Goal: Transaction & Acquisition: Subscribe to service/newsletter

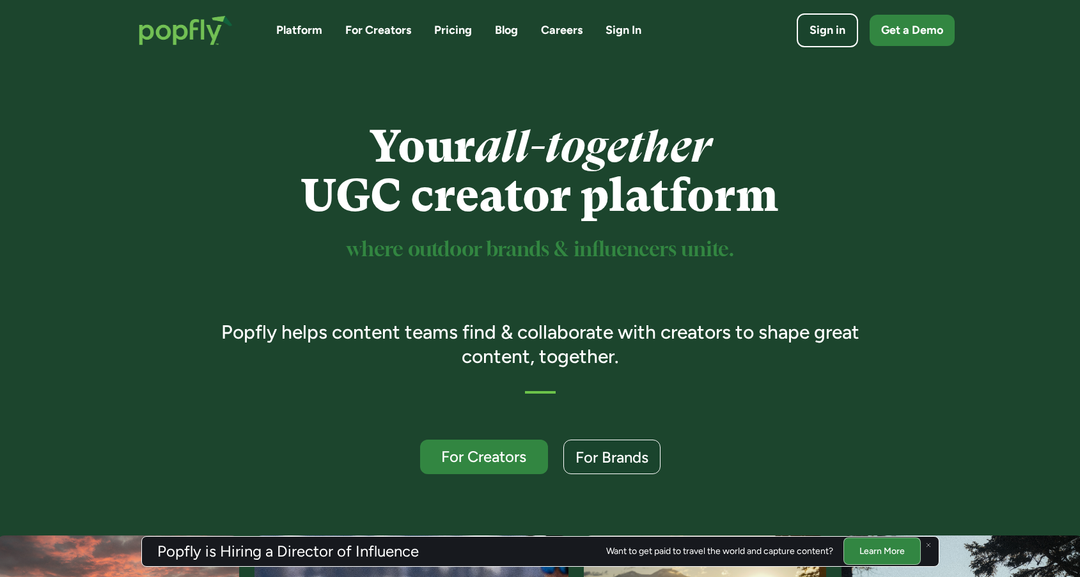
click at [930, 545] on img at bounding box center [928, 545] width 5 height 5
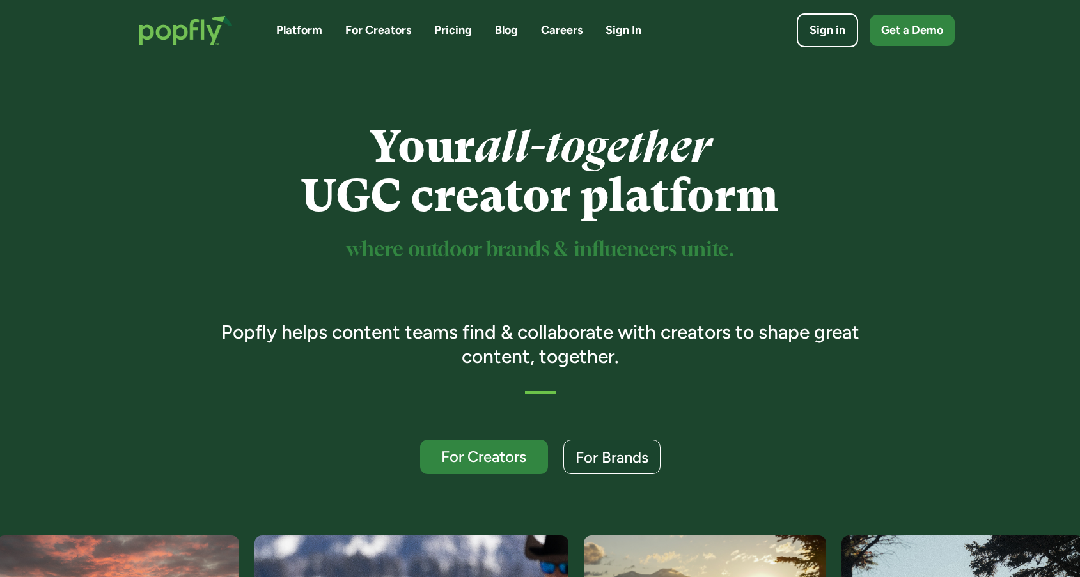
drag, startPoint x: 272, startPoint y: 331, endPoint x: 122, endPoint y: 379, distance: 157.7
click at [221, 336] on h3 "Popfly helps content teams find & collaborate with creators to shape great cont…" at bounding box center [540, 344] width 675 height 48
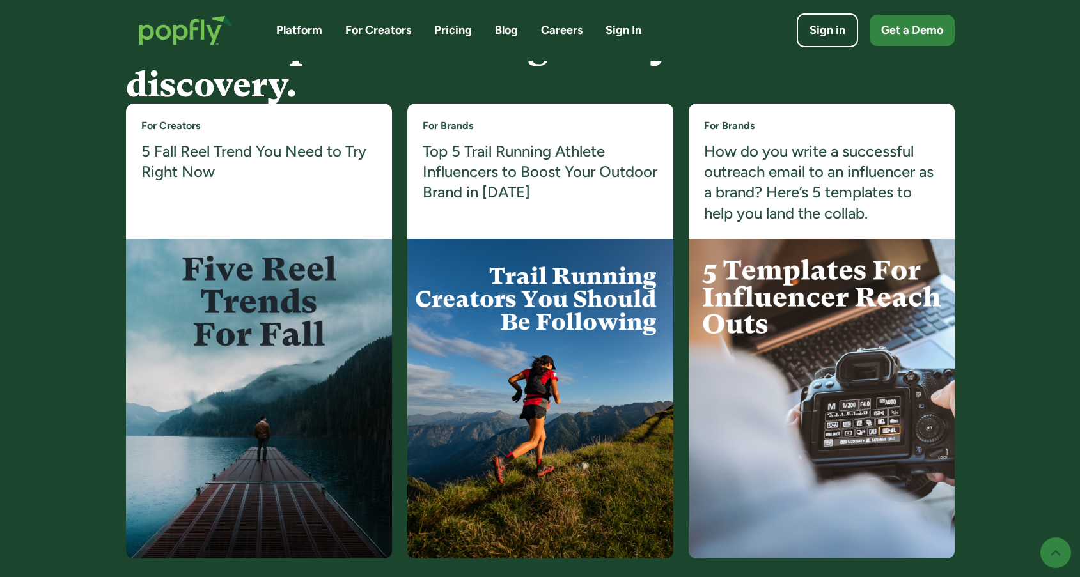
scroll to position [2430, 0]
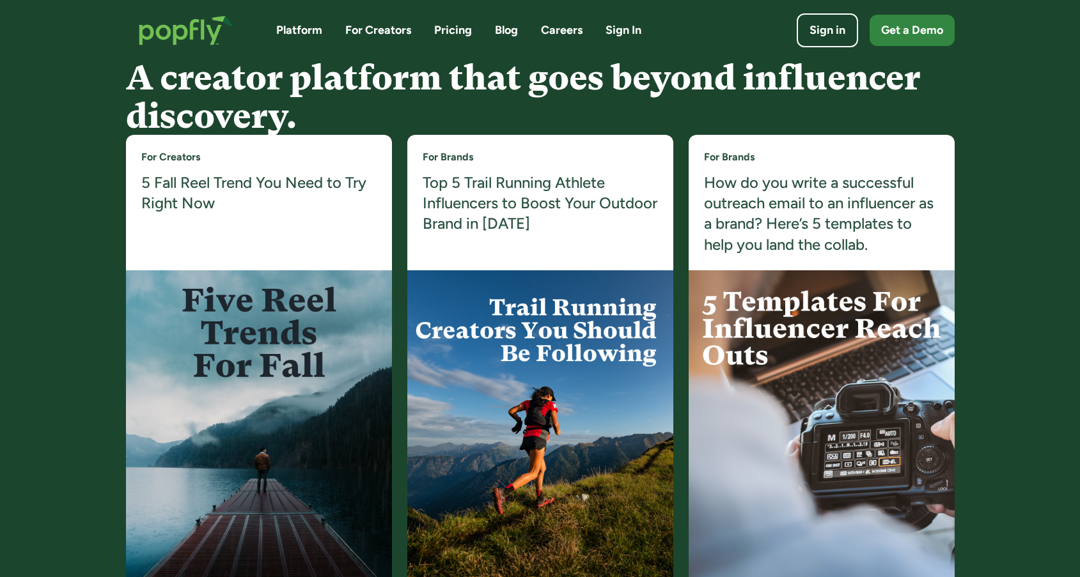
click at [448, 34] on link "Pricing" at bounding box center [453, 30] width 38 height 16
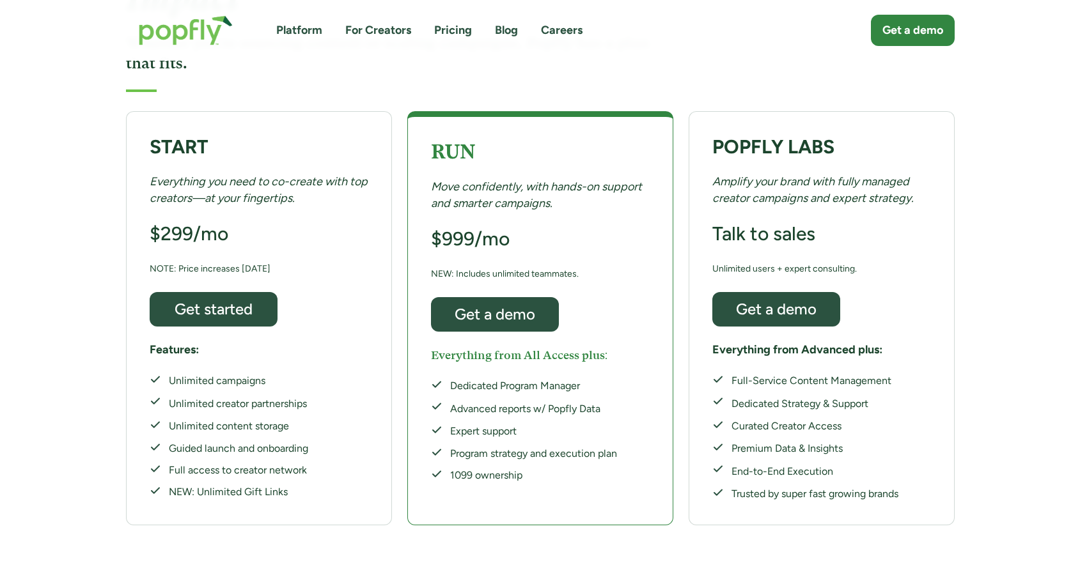
scroll to position [205, 0]
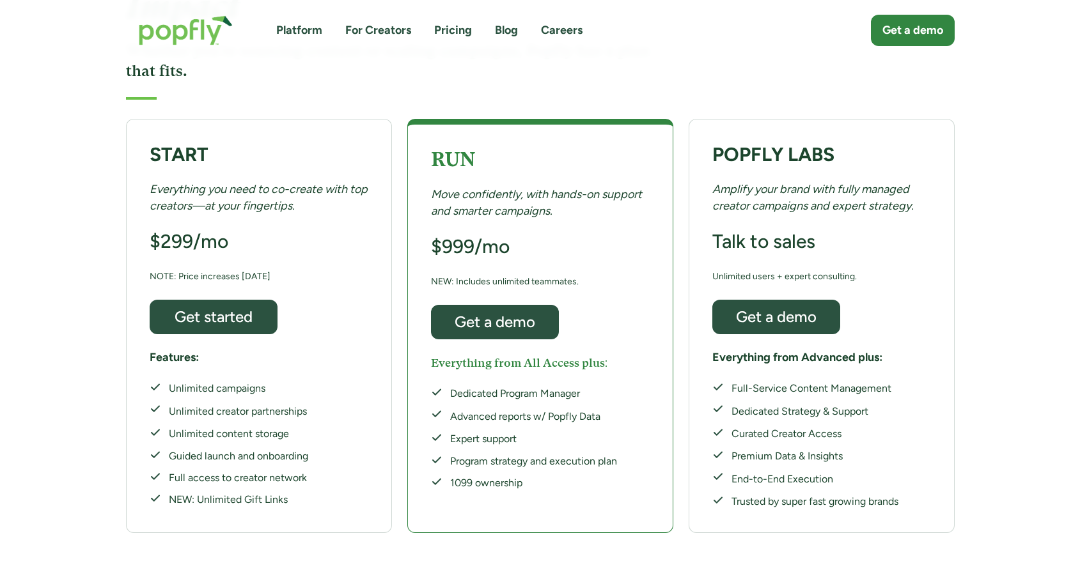
click at [113, 395] on div "START Everything you need to co-create with top creators—at your fingertips. $2…" at bounding box center [540, 326] width 859 height 414
